Goal: Task Accomplishment & Management: Manage account settings

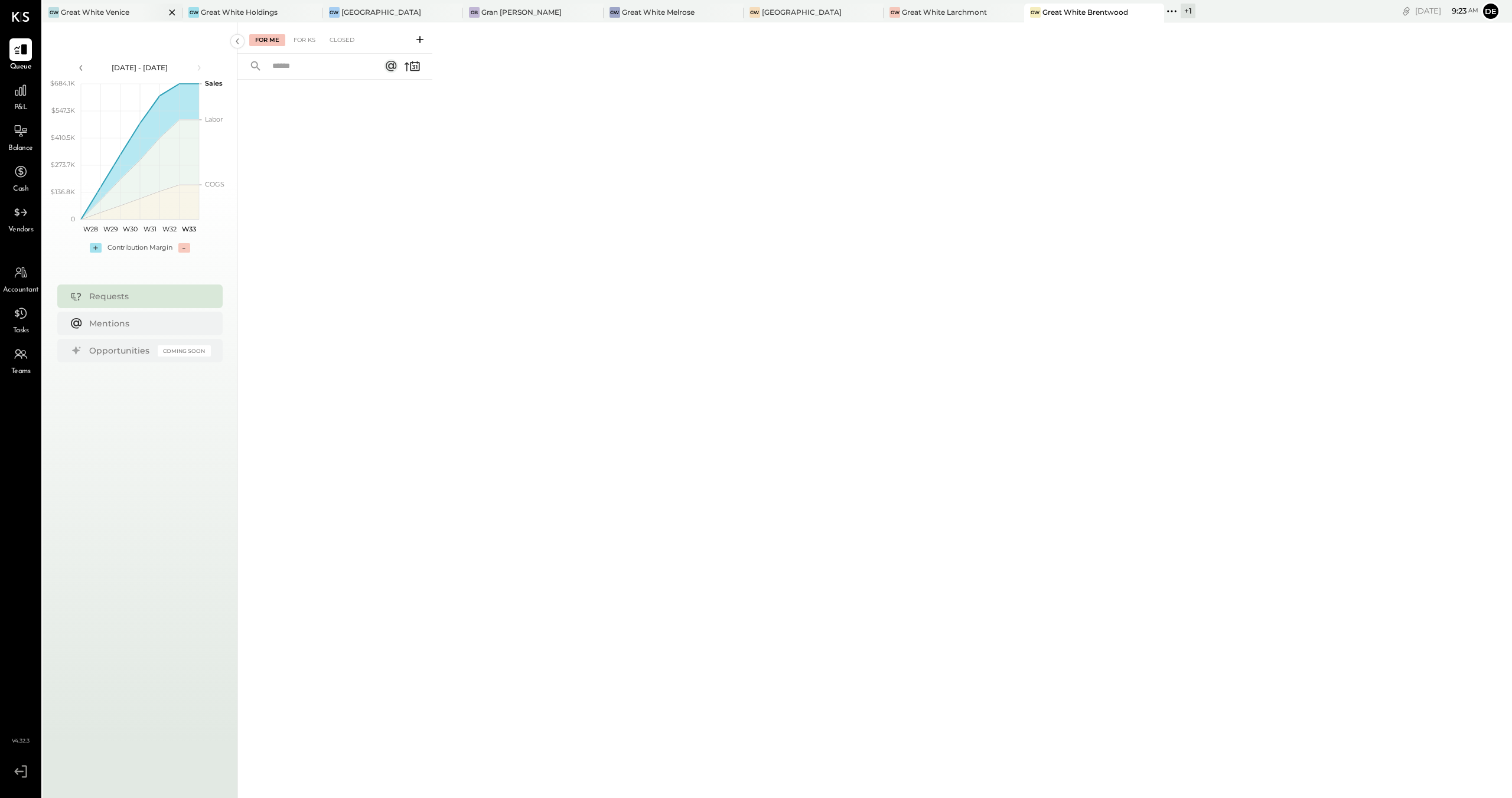
click at [91, 13] on div "Great White Venice" at bounding box center [95, 11] width 69 height 10
click at [301, 36] on div "For KS" at bounding box center [304, 40] width 33 height 11
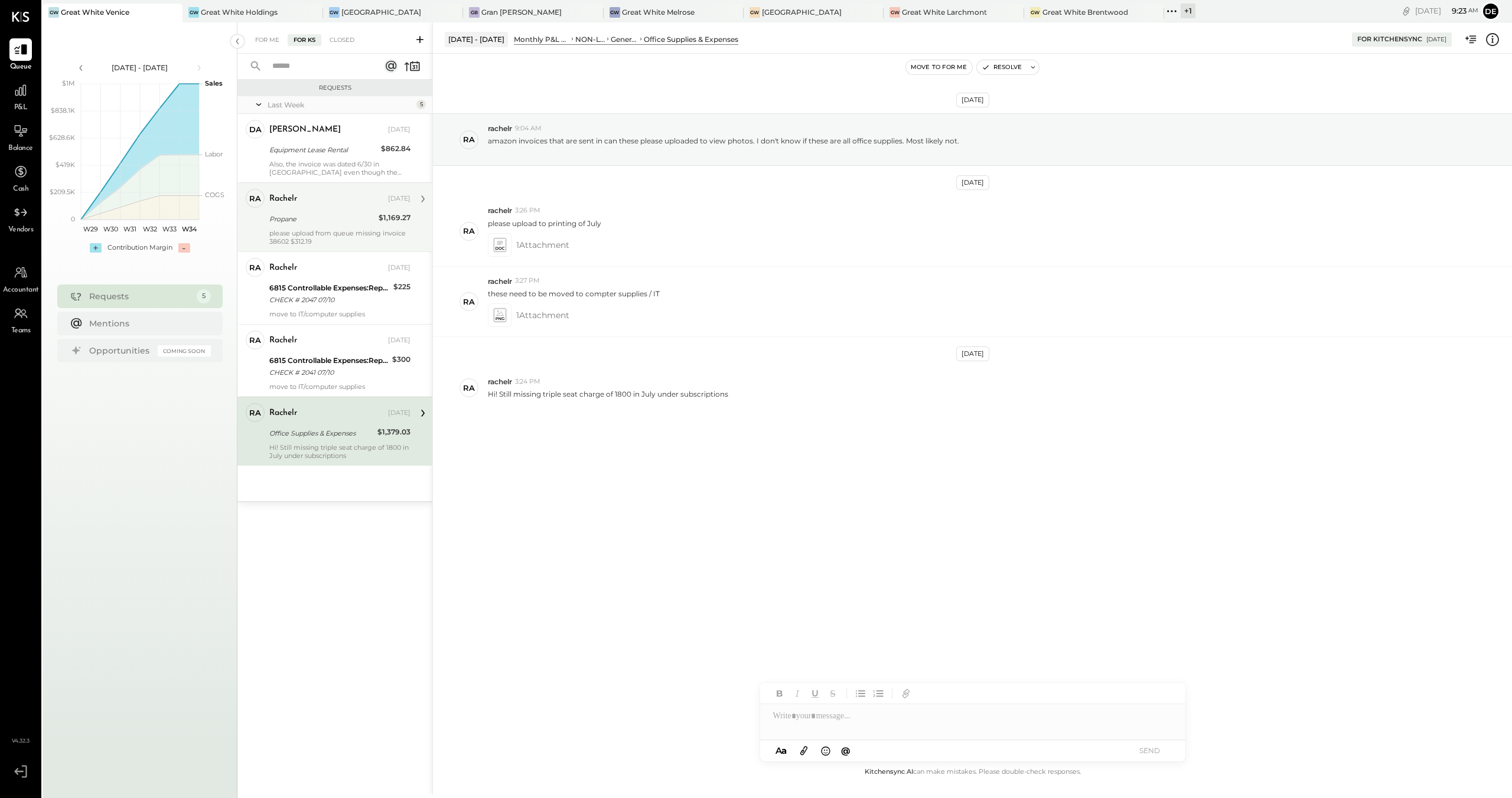
click at [343, 236] on div "please upload from queue missing invoice 38602 $312.19" at bounding box center [339, 237] width 142 height 17
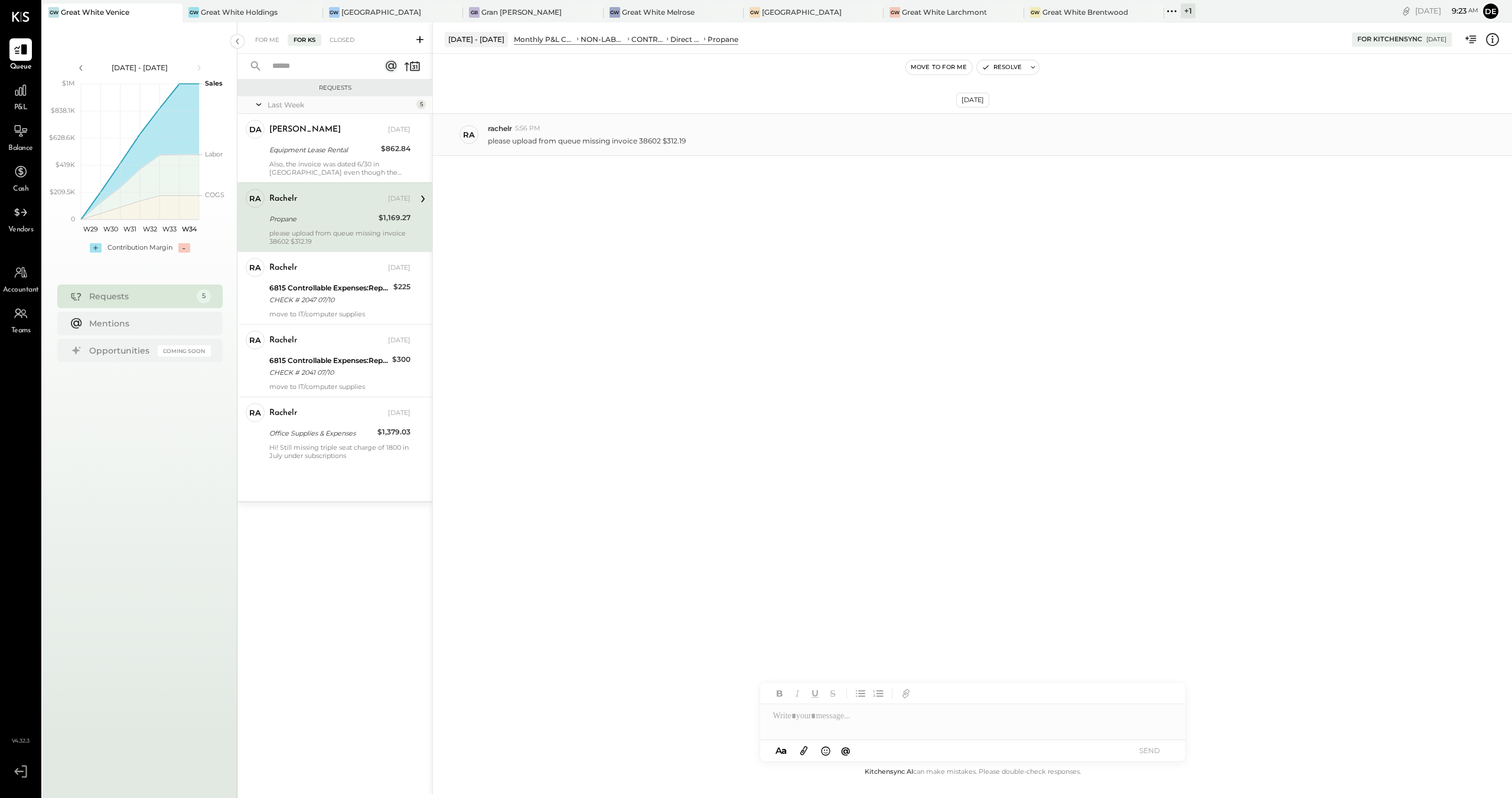
click at [652, 141] on p "please upload from queue missing invoice 38602 $312.19" at bounding box center [586, 141] width 198 height 10
click at [333, 29] on div "For Me For KS Closed" at bounding box center [335, 39] width 195 height 32
click at [335, 34] on div "Closed" at bounding box center [342, 40] width 37 height 11
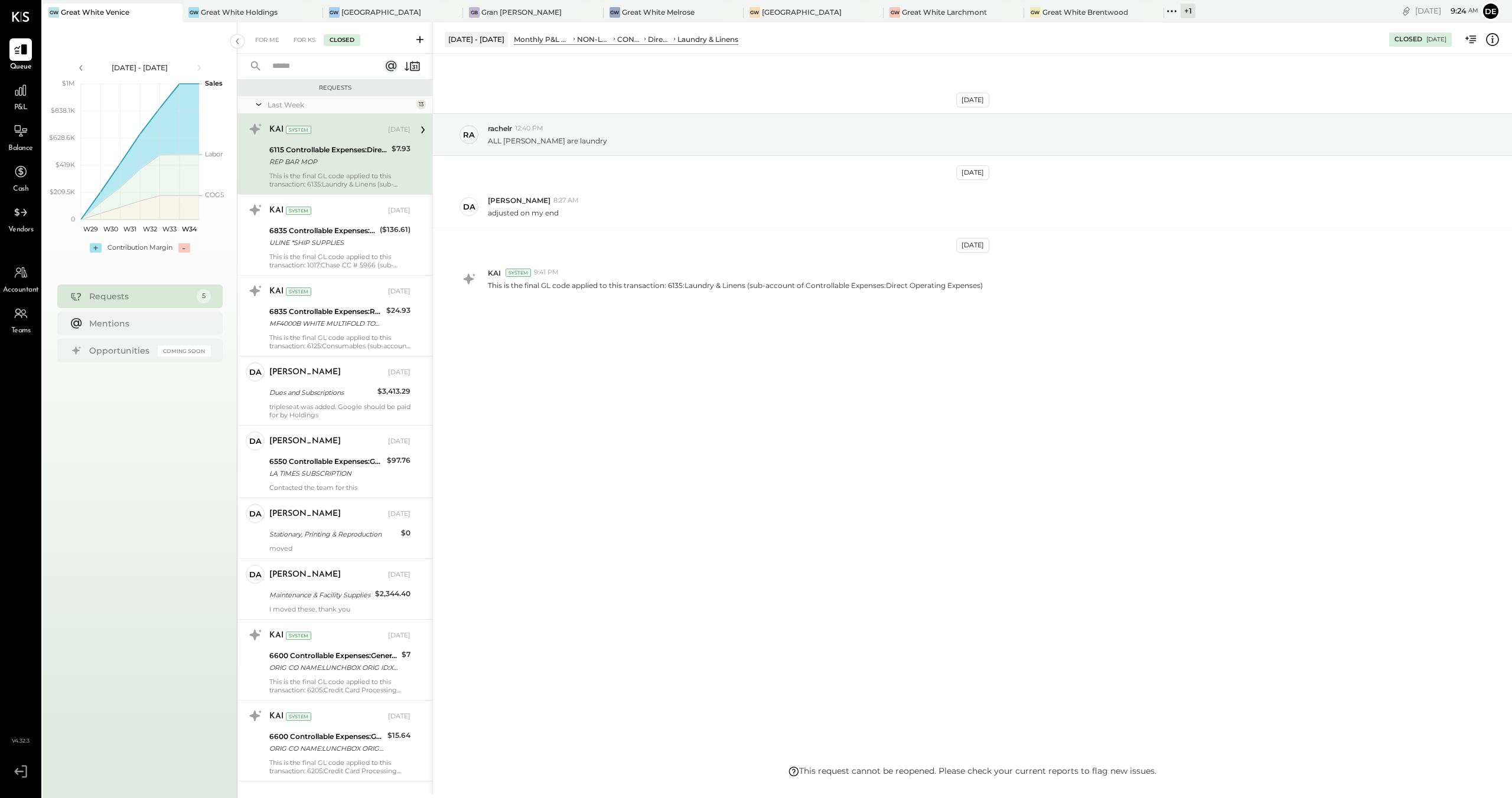
click at [309, 72] on input "text" at bounding box center [319, 66] width 107 height 19
type input "*"
click at [302, 45] on div "For KS" at bounding box center [304, 40] width 33 height 11
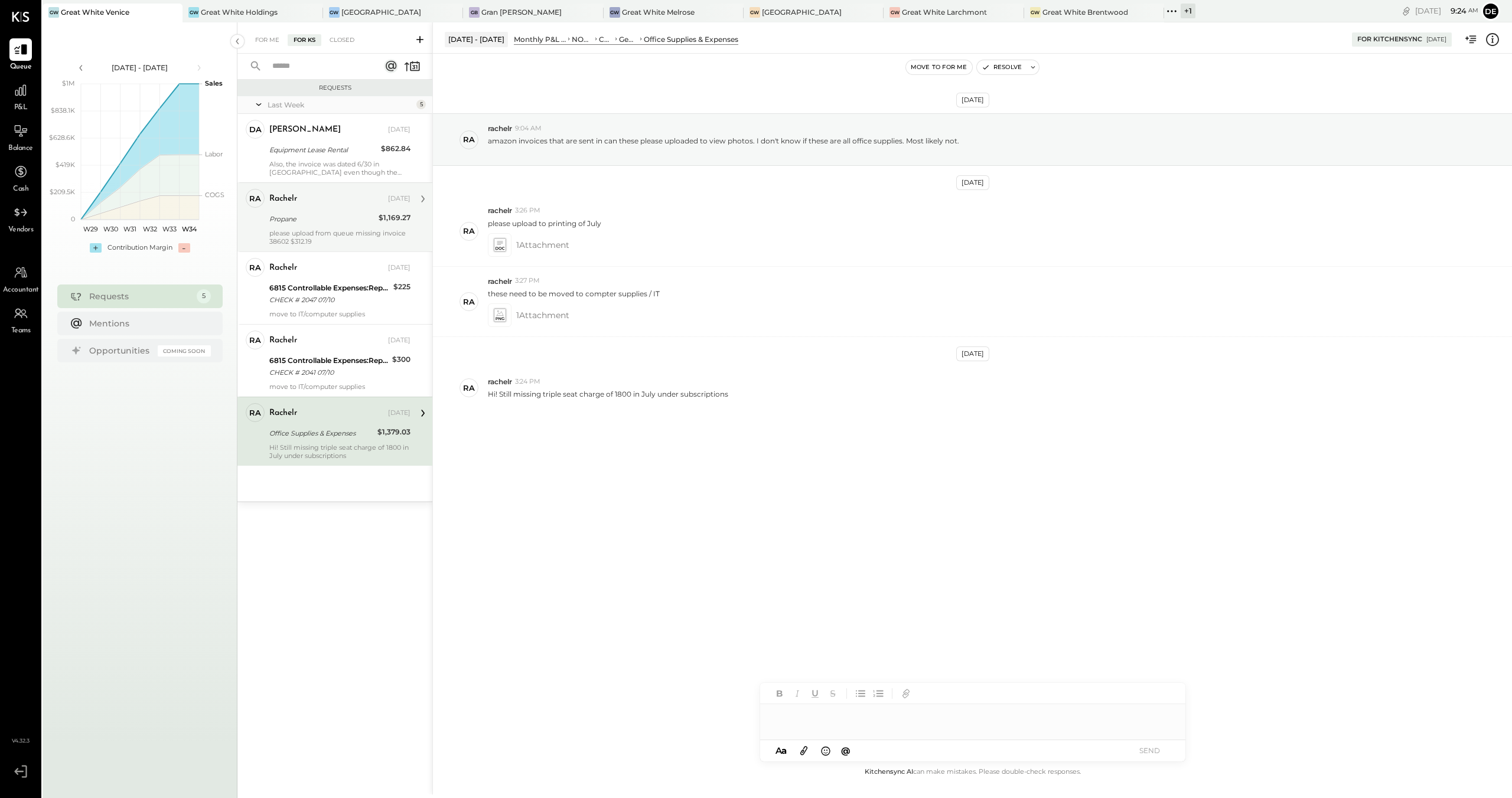
click at [345, 218] on div "Propane" at bounding box center [322, 219] width 105 height 11
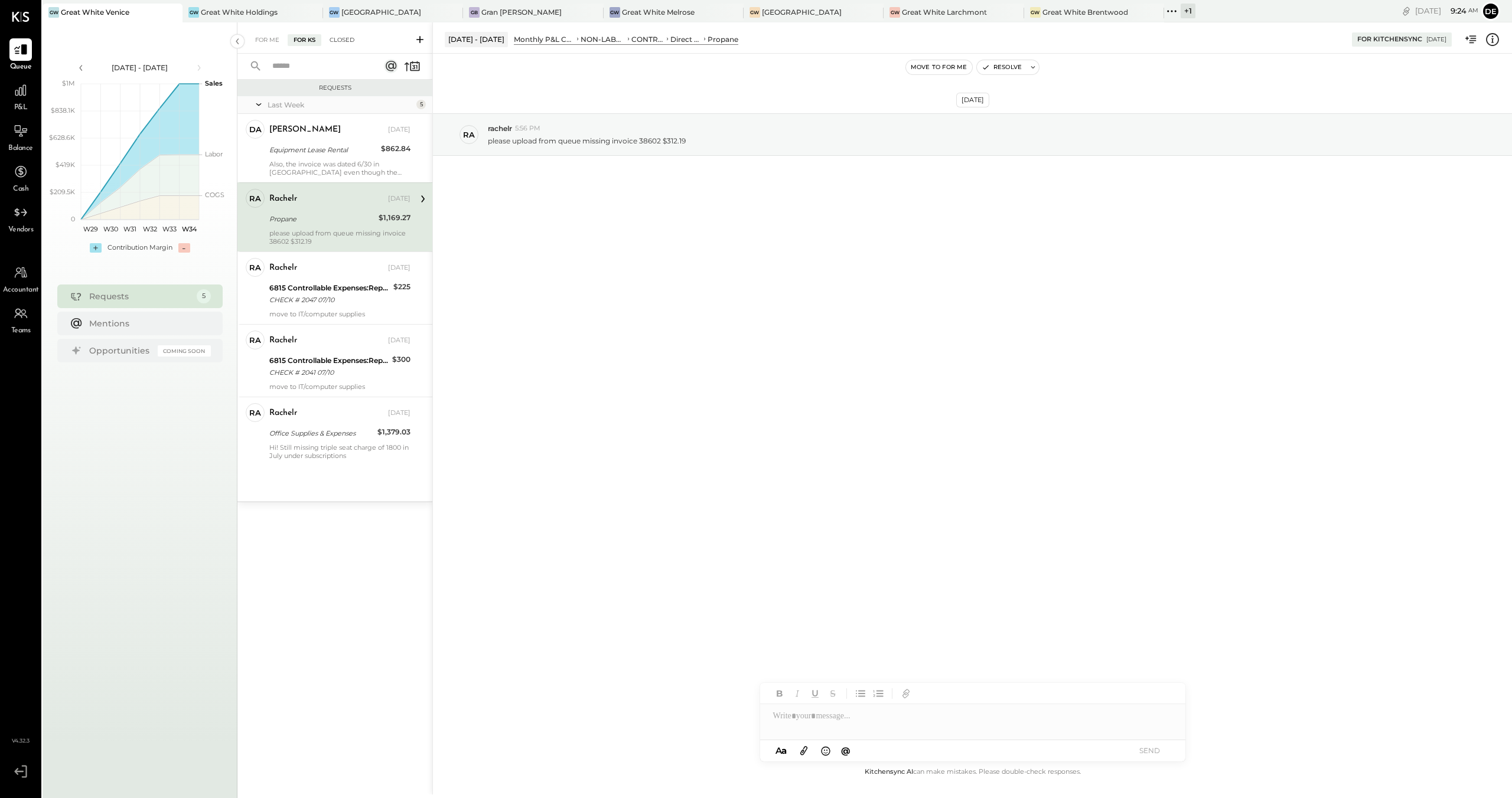
click at [340, 40] on div "Closed" at bounding box center [342, 40] width 37 height 11
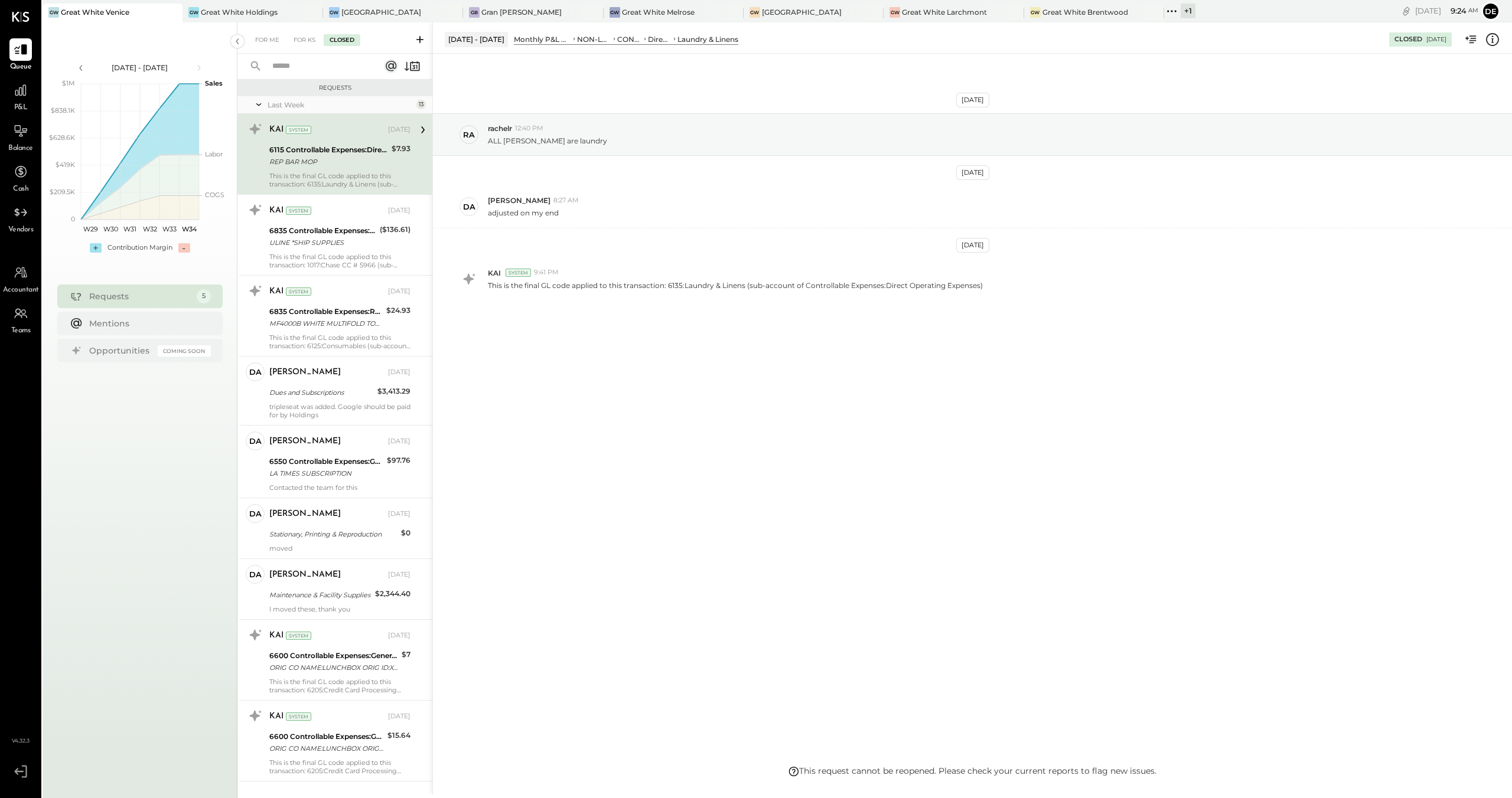
click at [293, 68] on input "text" at bounding box center [319, 66] width 107 height 19
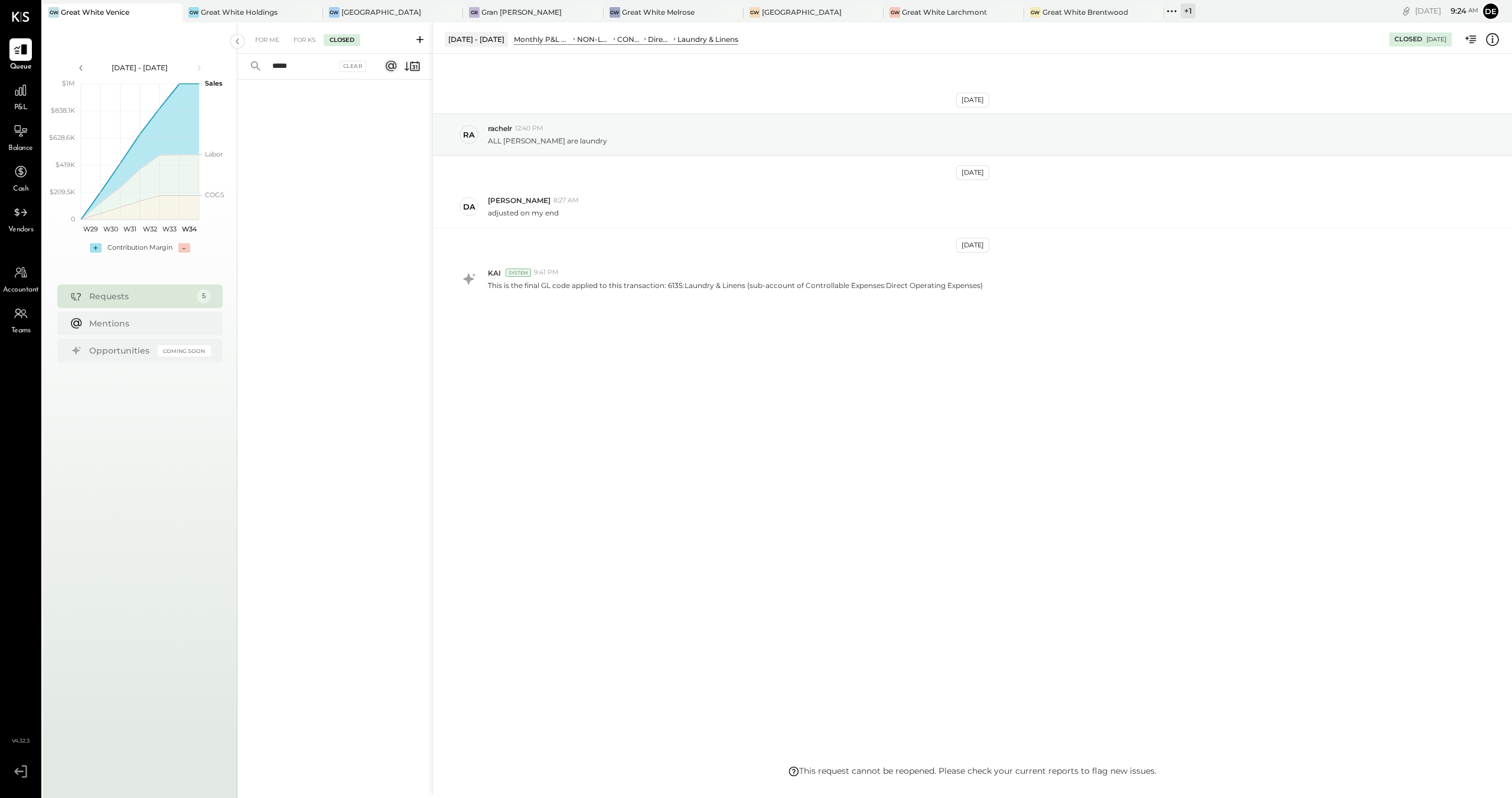
type input "*****"
click at [305, 28] on div "For Me For KS Closed" at bounding box center [335, 39] width 195 height 32
click at [303, 37] on div "For KS" at bounding box center [304, 40] width 33 height 11
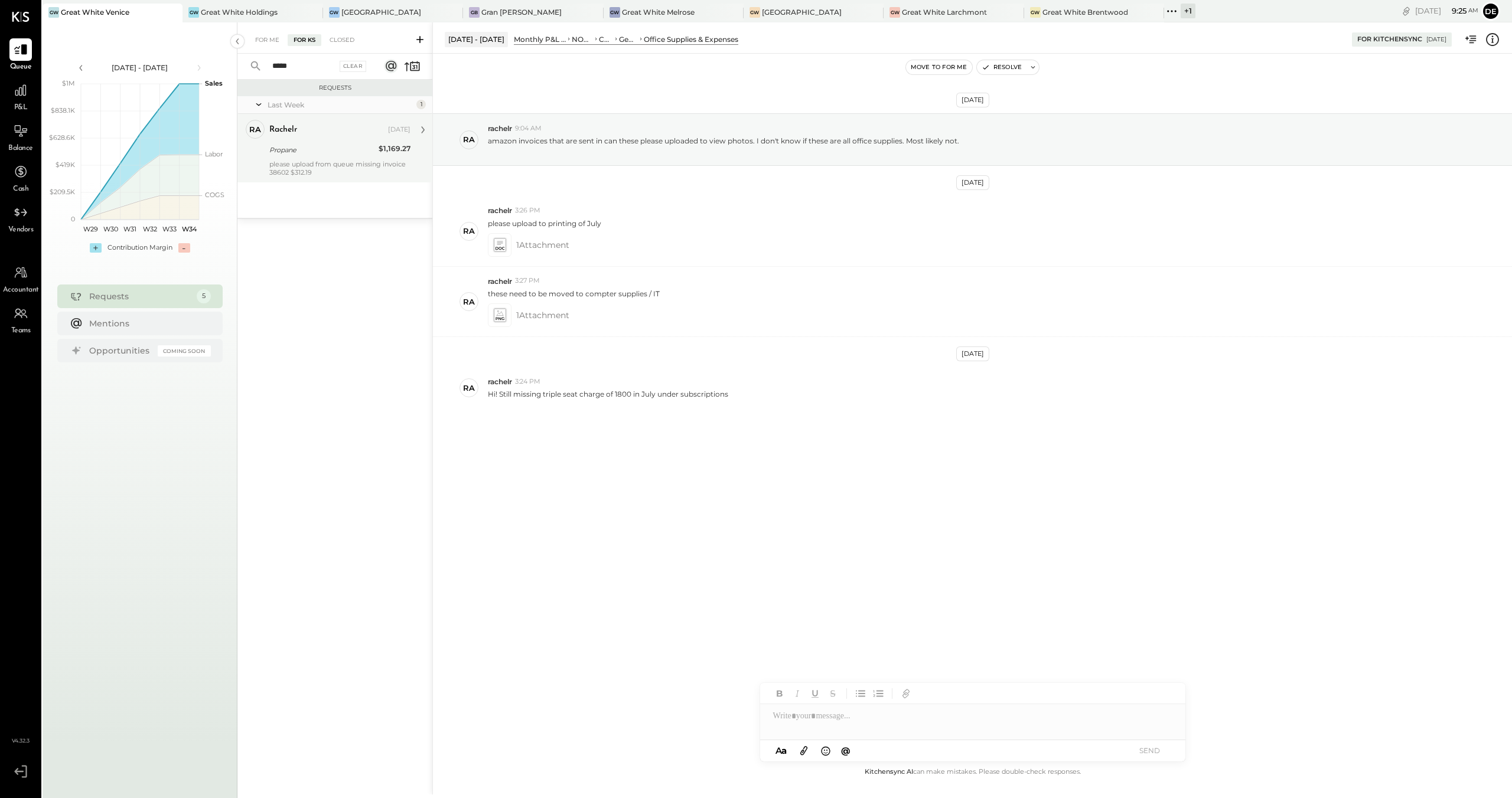
click at [343, 158] on div "rachelr [DATE] Propane $1,169.27 please upload from queue missing invoice 38602…" at bounding box center [339, 148] width 142 height 56
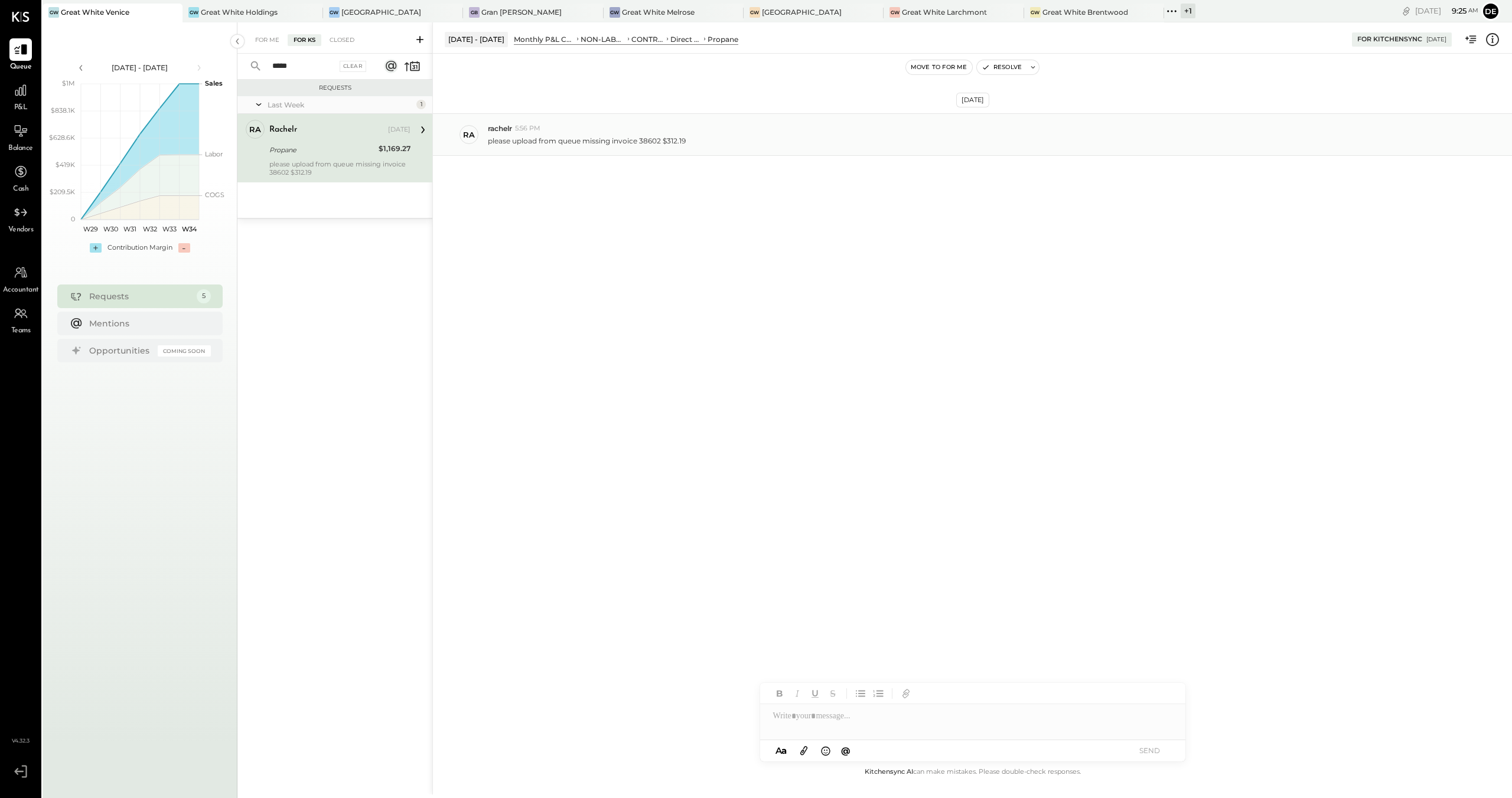
click at [630, 143] on p "please upload from queue missing invoice 38602 $312.19" at bounding box center [586, 141] width 198 height 10
